Goal: Task Accomplishment & Management: Manage account settings

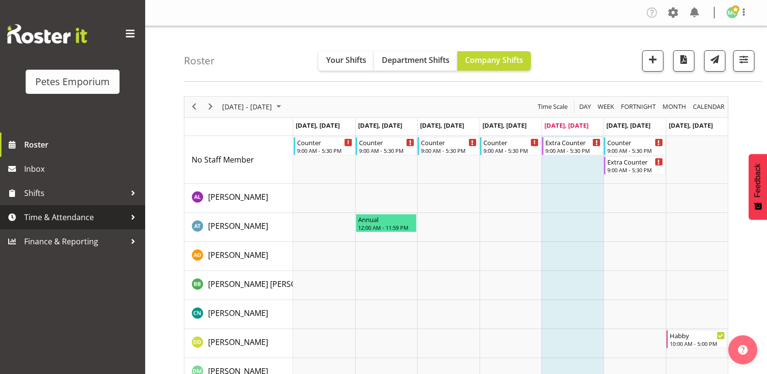
click at [93, 217] on span "Time & Attendance" at bounding box center [75, 217] width 102 height 15
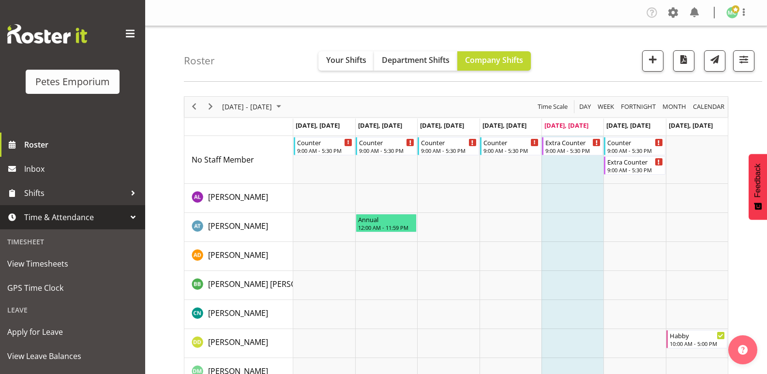
scroll to position [69, 0]
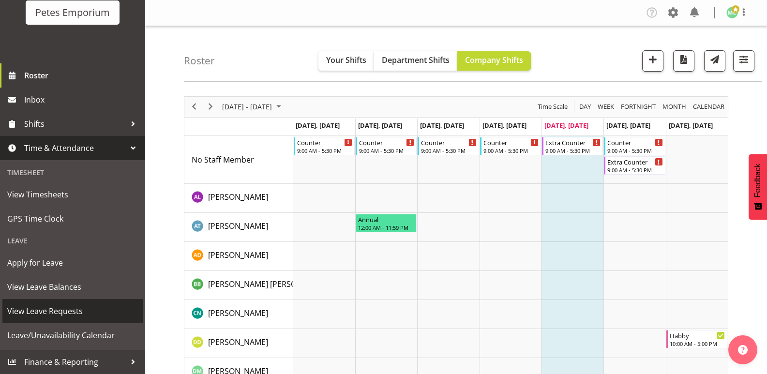
click at [88, 307] on span "View Leave Requests" at bounding box center [72, 311] width 131 height 15
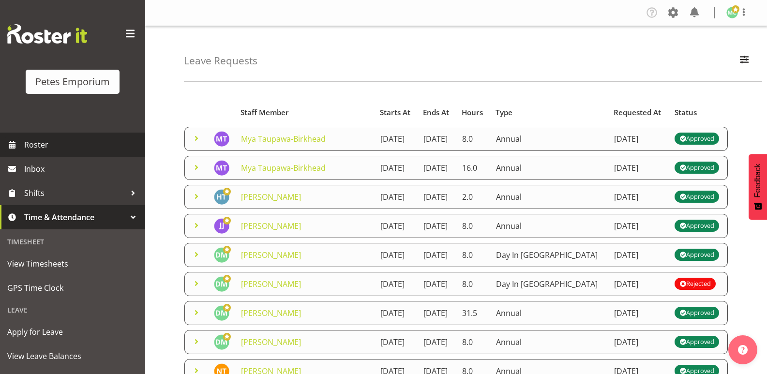
click at [41, 142] on span "Roster" at bounding box center [82, 144] width 116 height 15
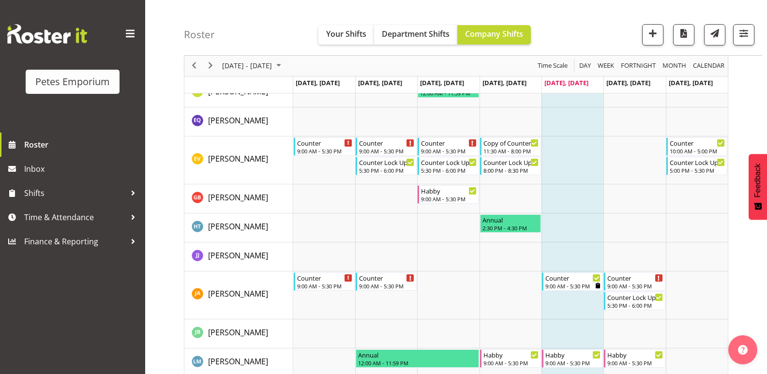
scroll to position [436, 0]
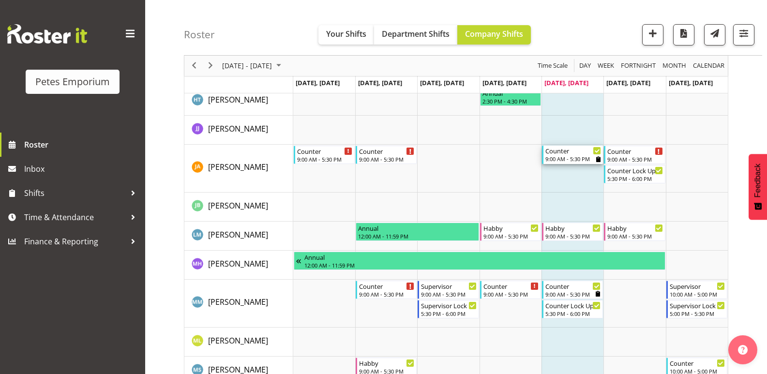
click at [597, 158] on icon "Timeline Week of September 19, 2025" at bounding box center [598, 159] width 4 height 6
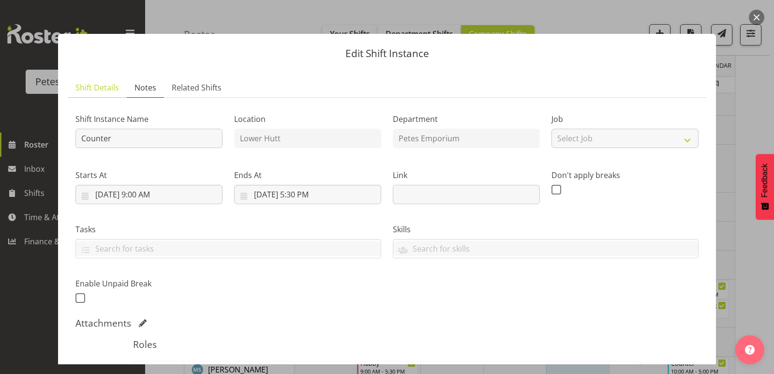
click at [145, 83] on span "Notes" at bounding box center [146, 88] width 22 height 12
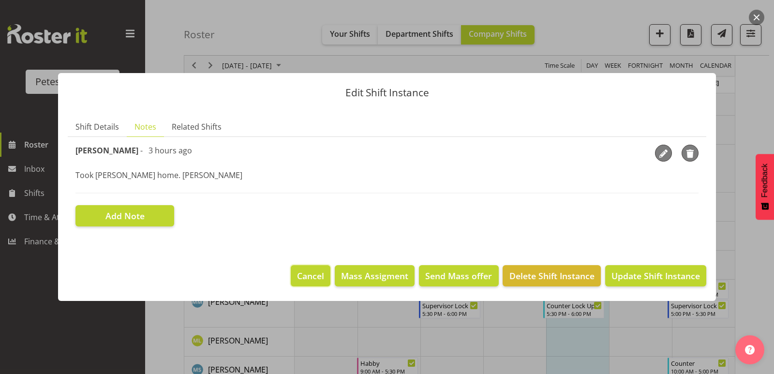
click at [317, 281] on span "Cancel" at bounding box center [310, 276] width 27 height 13
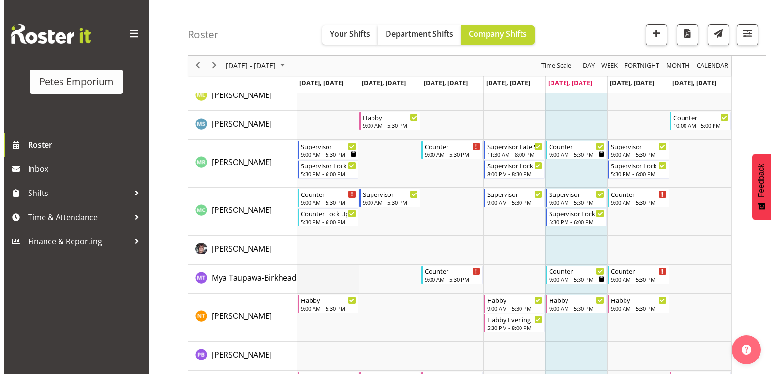
scroll to position [678, 0]
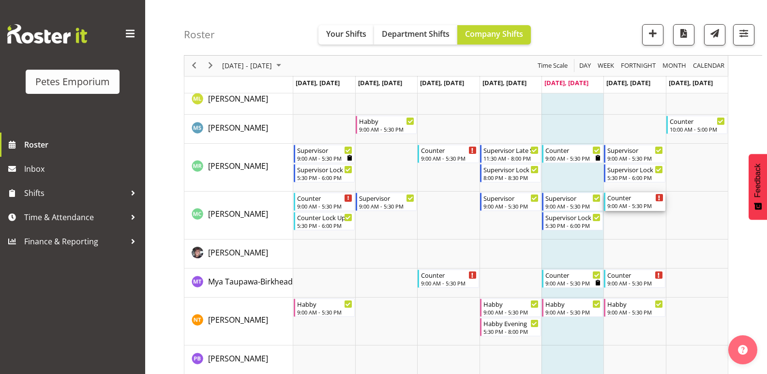
click at [622, 201] on div "Counter" at bounding box center [635, 198] width 56 height 10
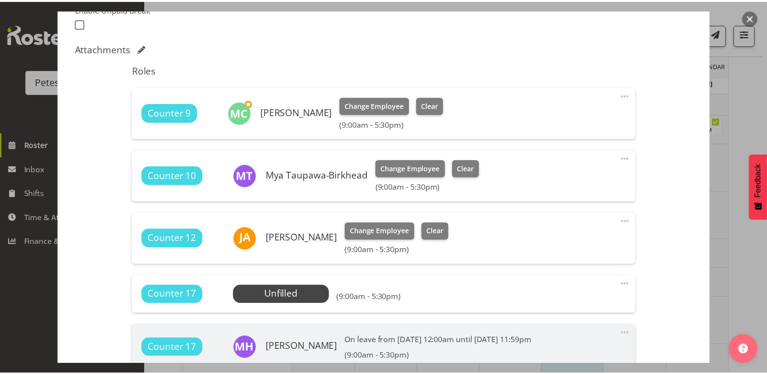
scroll to position [290, 0]
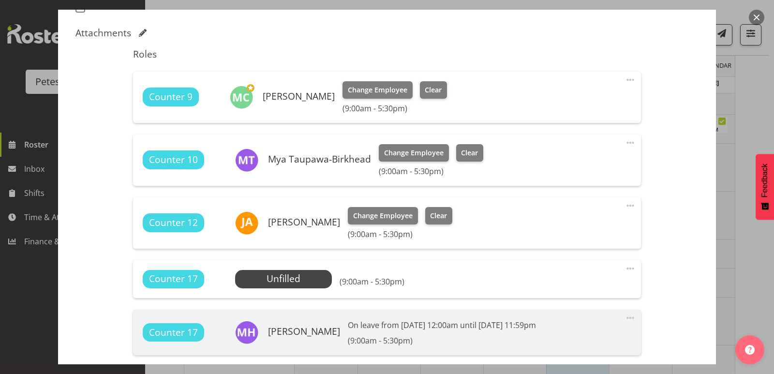
click at [757, 13] on button "button" at bounding box center [756, 17] width 15 height 15
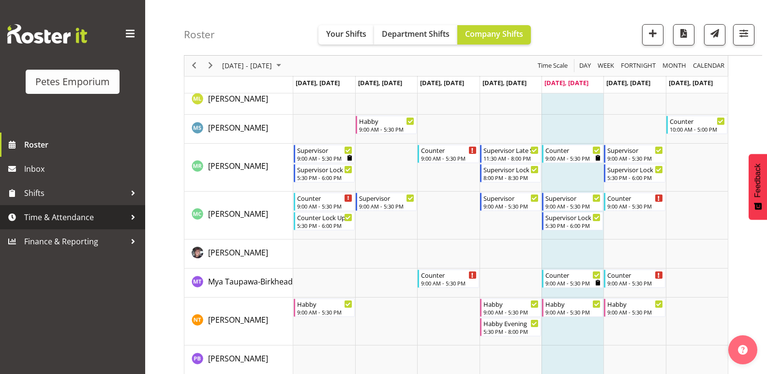
click at [103, 219] on span "Time & Attendance" at bounding box center [75, 217] width 102 height 15
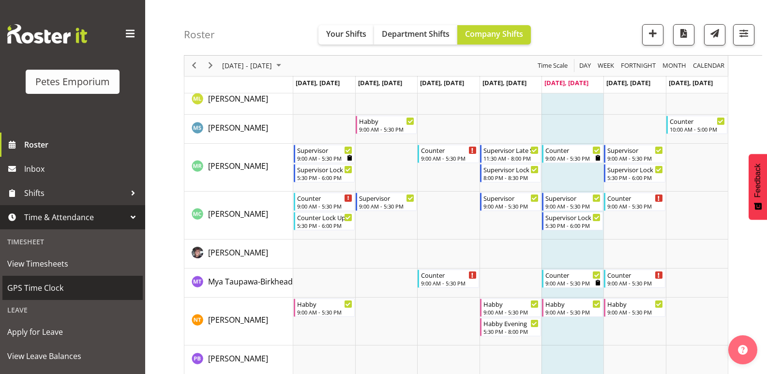
click at [58, 282] on span "GPS Time Clock" at bounding box center [72, 288] width 131 height 15
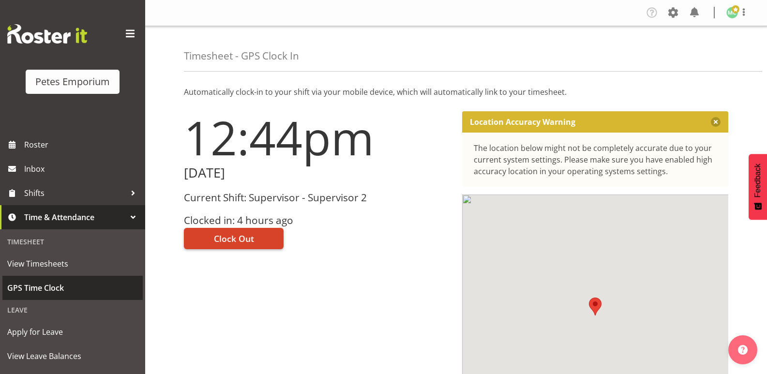
click at [246, 242] on span "Clock Out" at bounding box center [234, 238] width 40 height 13
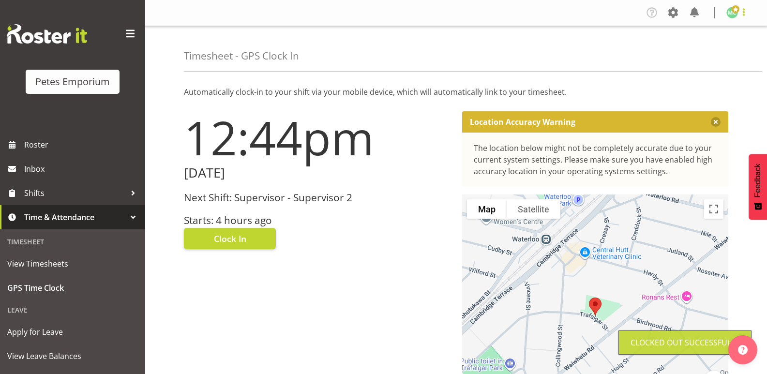
click at [741, 15] on span at bounding box center [744, 12] width 12 height 12
click at [722, 50] on link "Log Out" at bounding box center [703, 50] width 93 height 17
